Goal: Task Accomplishment & Management: Manage account settings

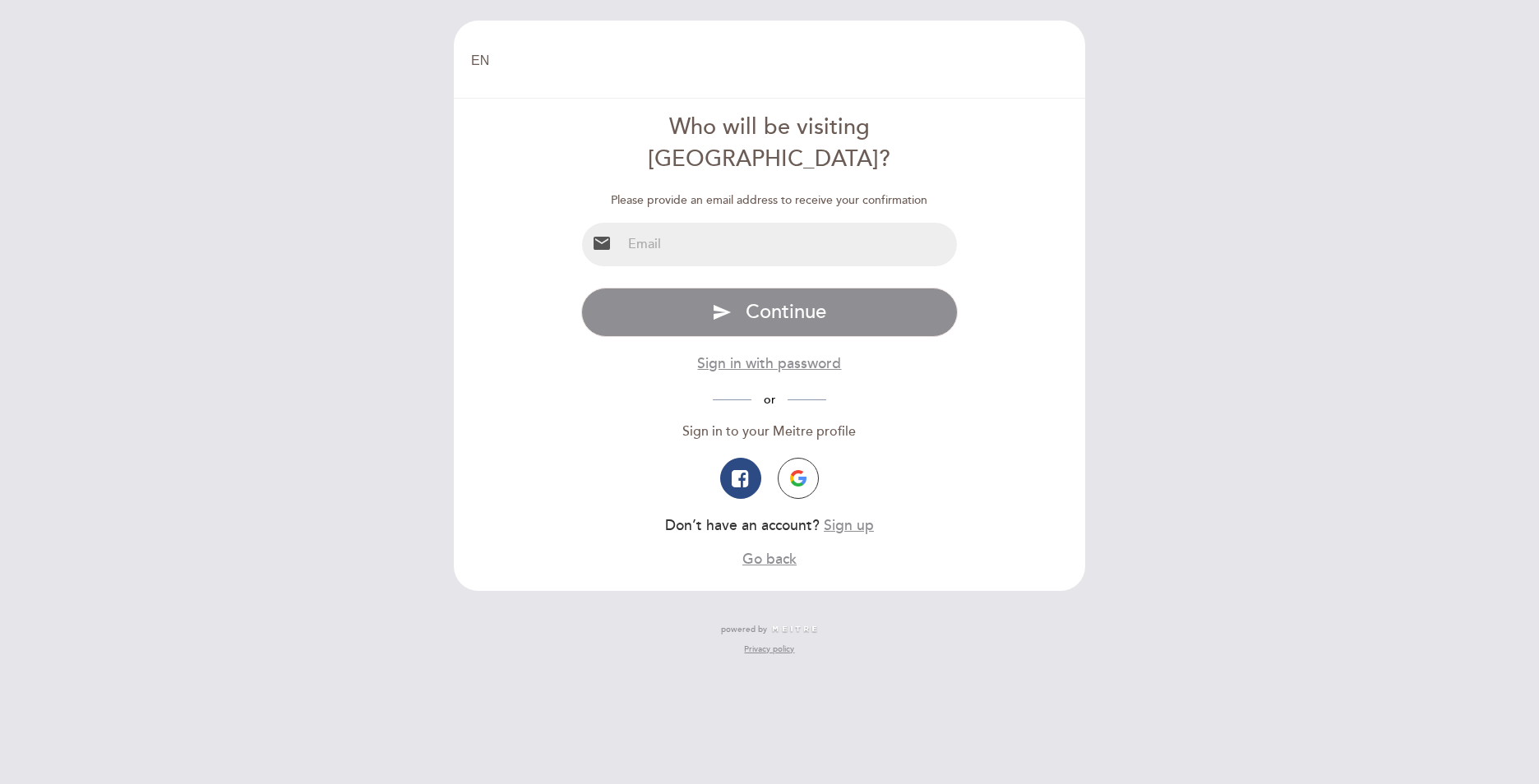
click at [710, 222] on div "email" at bounding box center [770, 244] width 377 height 45
click at [715, 223] on input "email" at bounding box center [789, 244] width 336 height 44
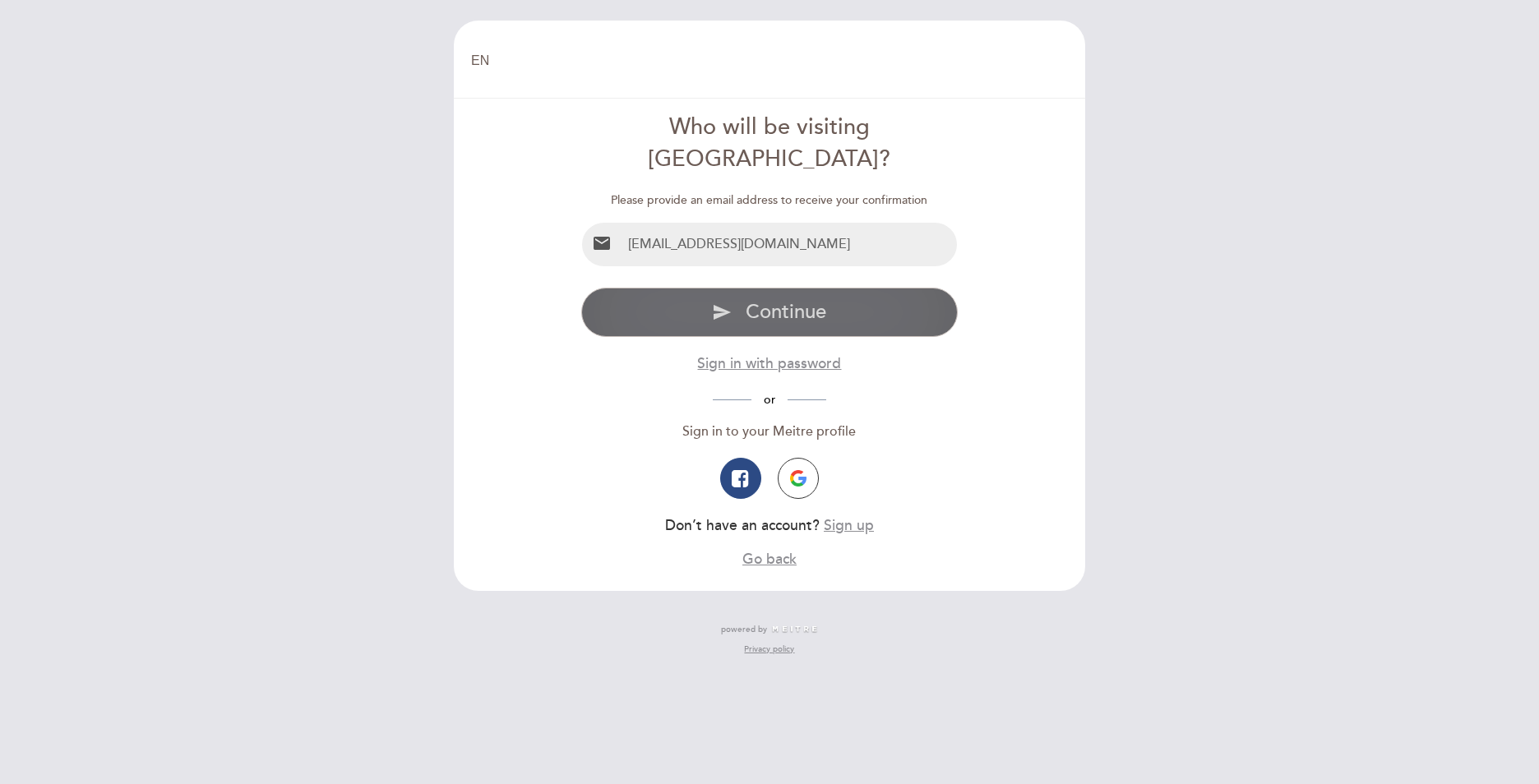
type input "[EMAIL_ADDRESS][DOMAIN_NAME]"
click at [777, 300] on span "Continue" at bounding box center [785, 312] width 81 height 24
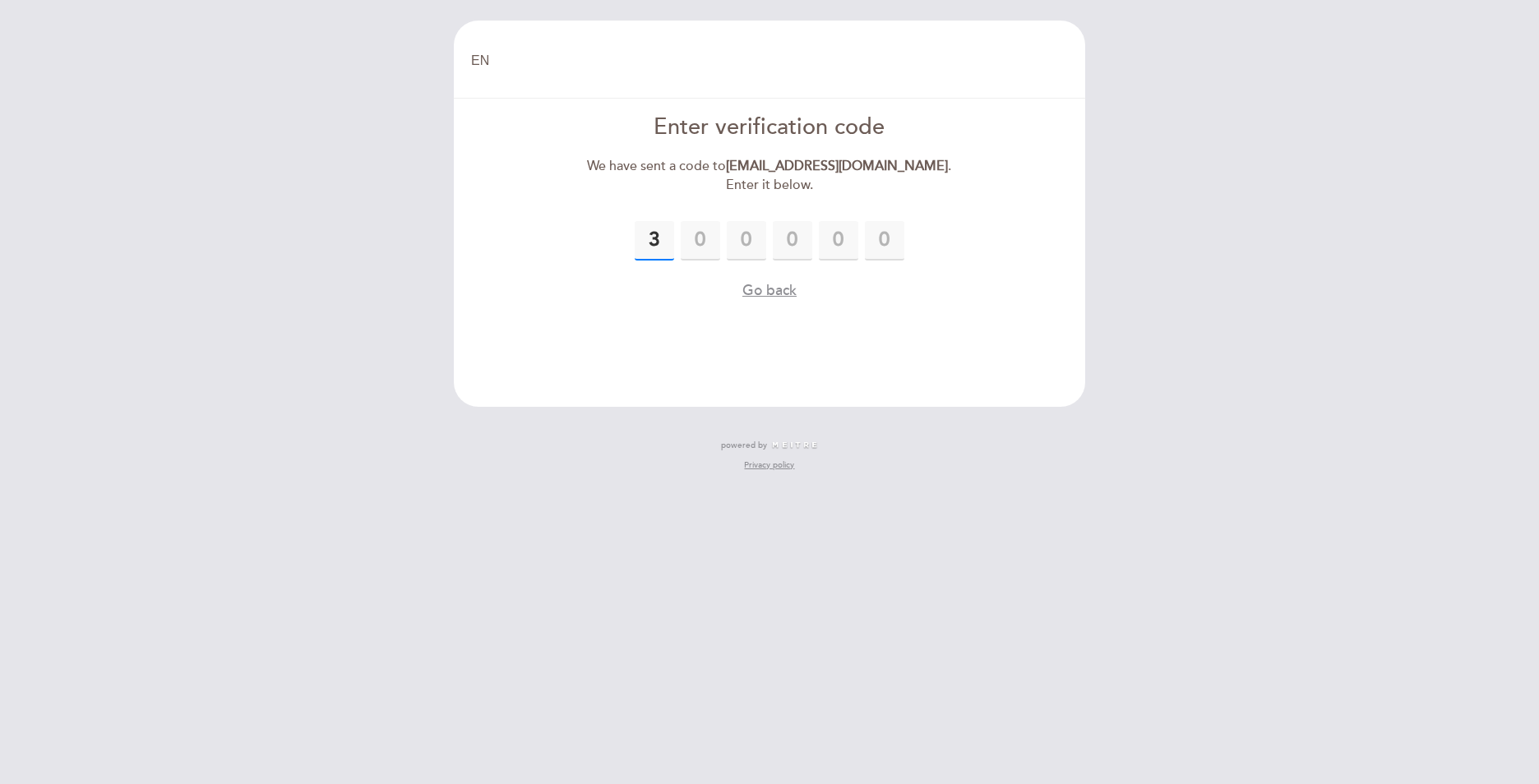
type input "3"
type input "9"
type input "6"
type input "0"
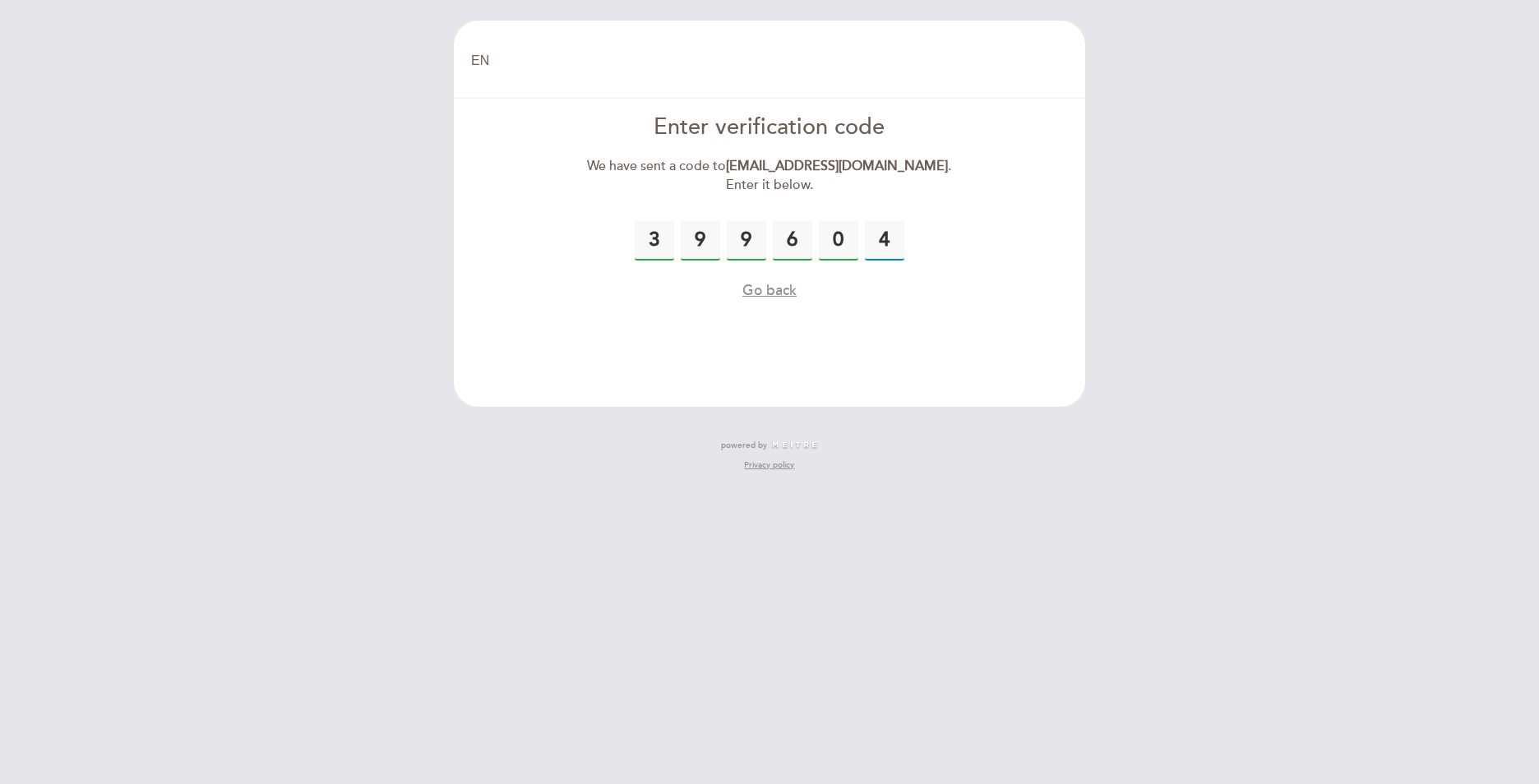
type input "4"
